Goal: Task Accomplishment & Management: Complete application form

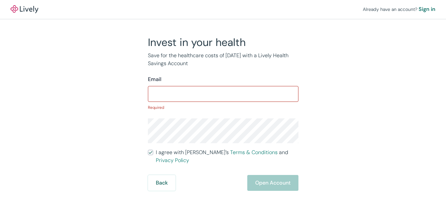
click at [148, 150] on input "I agree with Lively’s Terms & Conditions and Privacy Policy" at bounding box center [150, 152] width 5 height 5
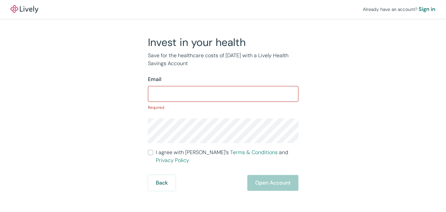
click at [148, 150] on input "I agree with Lively’s Terms & Conditions and Privacy Policy" at bounding box center [150, 152] width 5 height 5
checkbox input "true"
click at [419, 9] on div "Sign in" at bounding box center [427, 9] width 17 height 8
